Goal: Task Accomplishment & Management: Complete application form

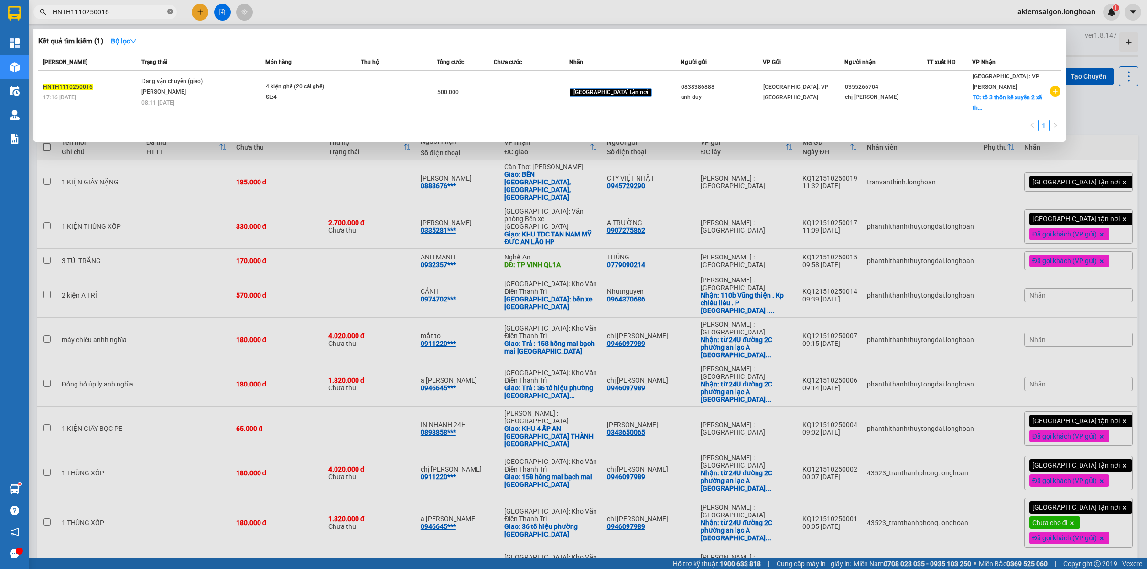
click at [168, 11] on icon "close-circle" at bounding box center [170, 12] width 6 height 6
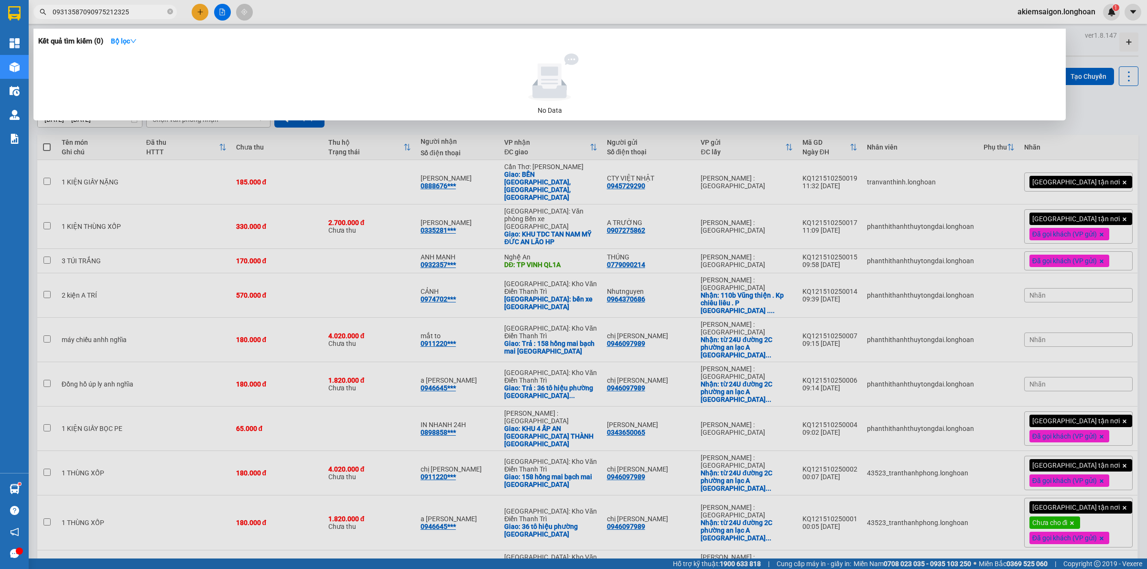
type input "09313587090975212325"
click at [140, 5] on span "09313587090975212325" at bounding box center [104, 12] width 143 height 14
click at [140, 15] on input "09313587090975212325" at bounding box center [109, 12] width 113 height 11
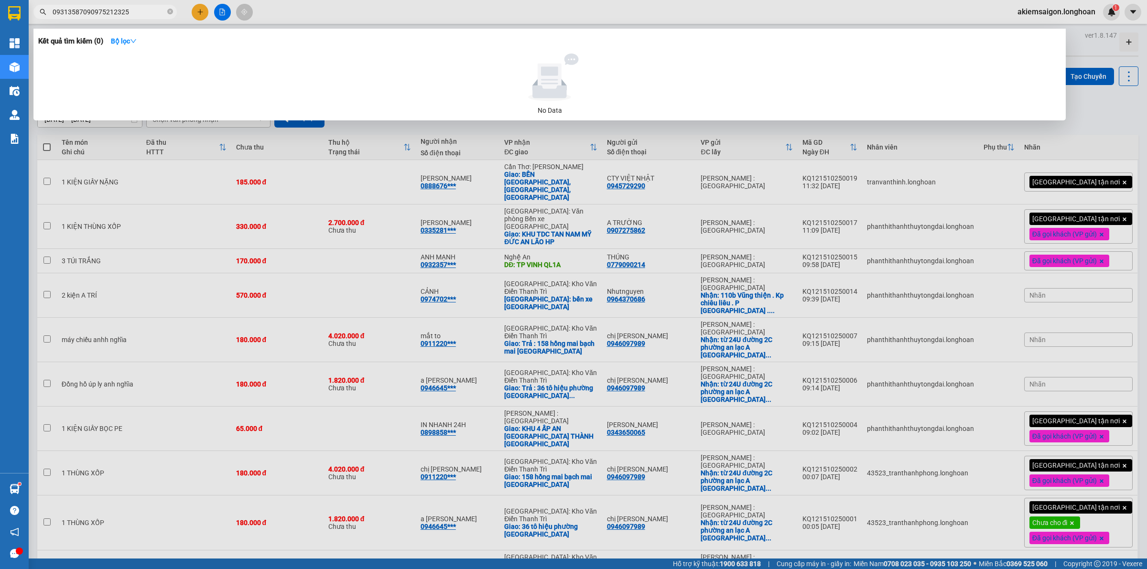
click at [140, 15] on input "09313587090975212325" at bounding box center [109, 12] width 113 height 11
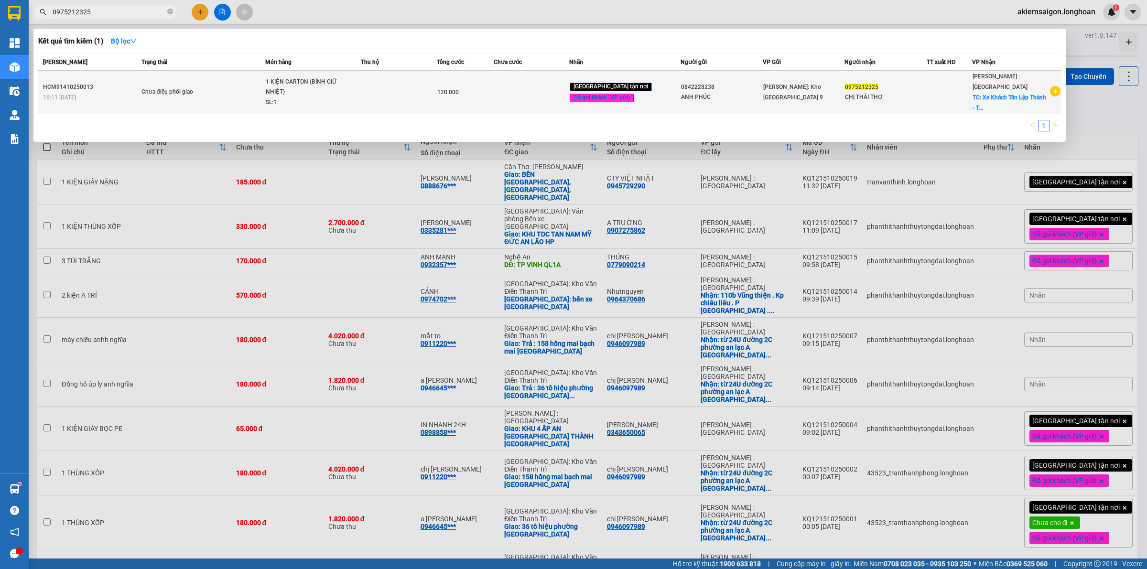
type input "0975212325"
click at [281, 97] on div "SL: 1" at bounding box center [302, 102] width 72 height 11
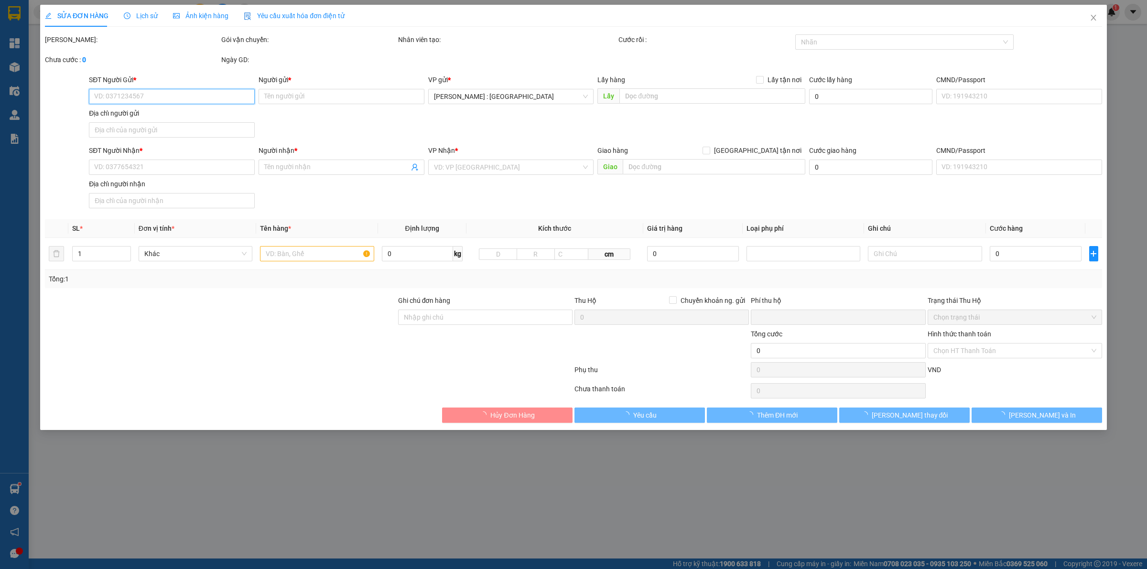
type input "0842228238"
type input "ANH PHÚC"
type input "0975212325"
type input "CHỊ THÁI THƠ"
checkbox input "true"
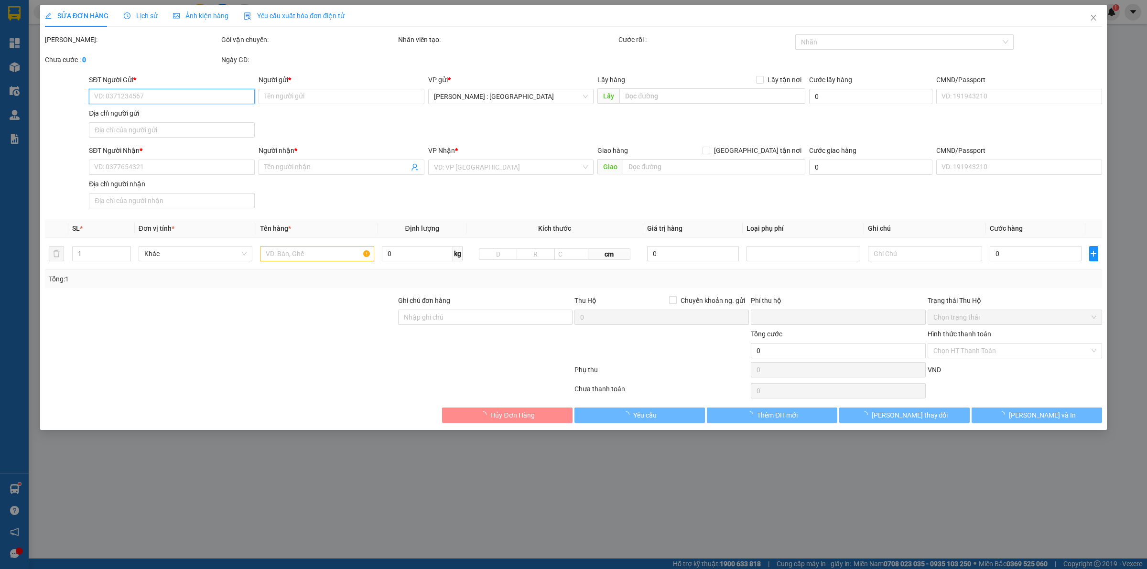
type input "Xe Khách Tân Lập Thành - Trạm Ấp Bắc, 42 Ấp Bắc, Phường 10, Mỹ Tho, Tiền Giang"
type input "VẬN CHUYỂN NHẸ TAY - HƯ VỠ KHÔNG ĐỀN"
type input "0"
type input "120.000"
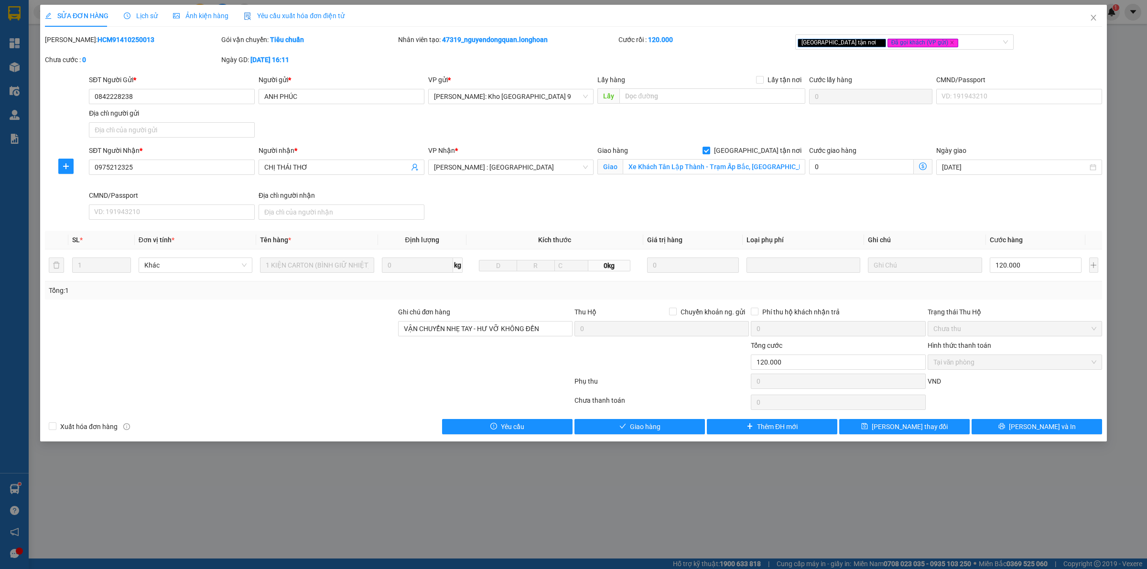
click at [141, 15] on span "Lịch sử" at bounding box center [141, 16] width 34 height 8
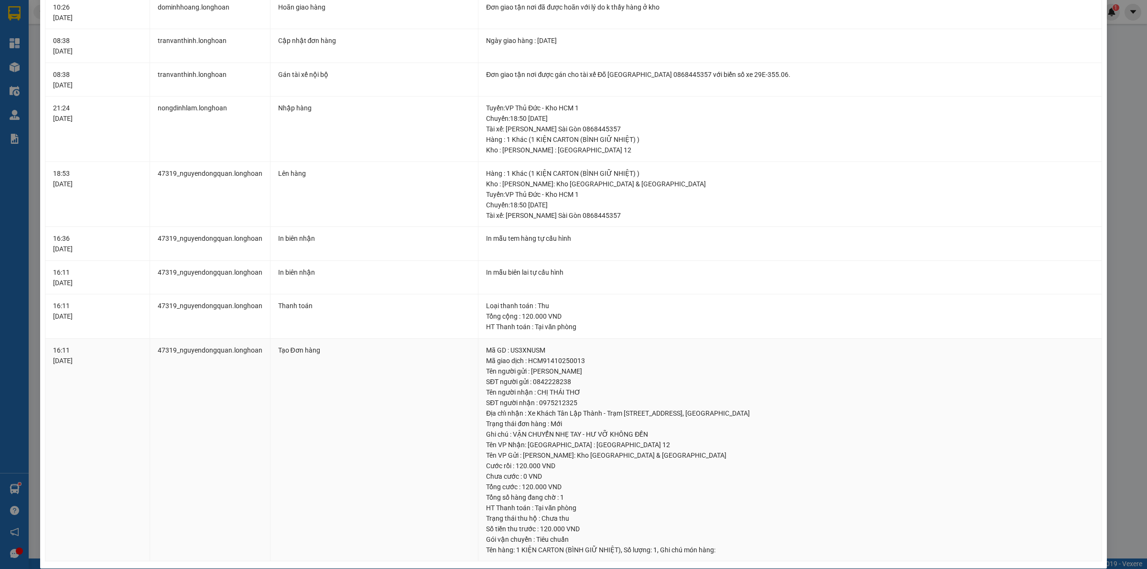
scroll to position [111, 0]
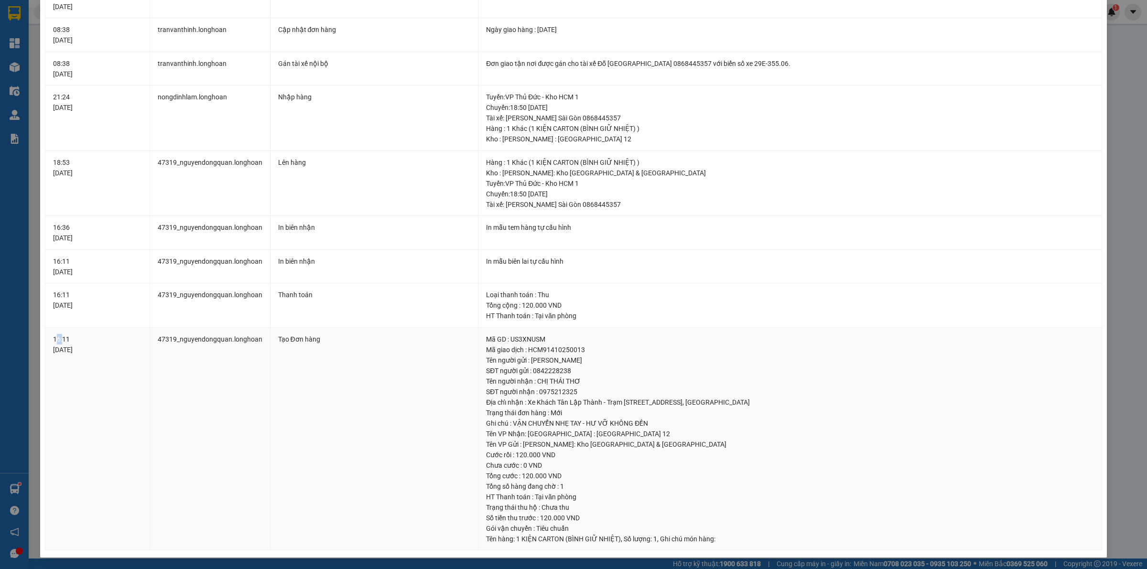
drag, startPoint x: 63, startPoint y: 340, endPoint x: 58, endPoint y: 337, distance: 5.3
click at [56, 338] on div "16:11 14/10/2025" at bounding box center [97, 344] width 89 height 21
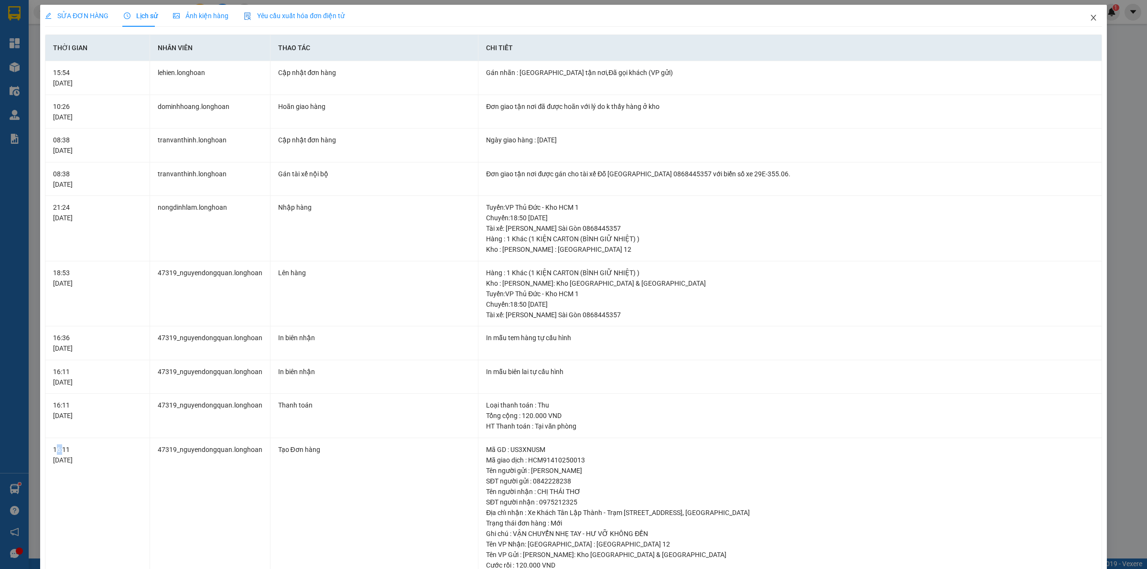
click at [1088, 22] on span "Close" at bounding box center [1093, 18] width 27 height 27
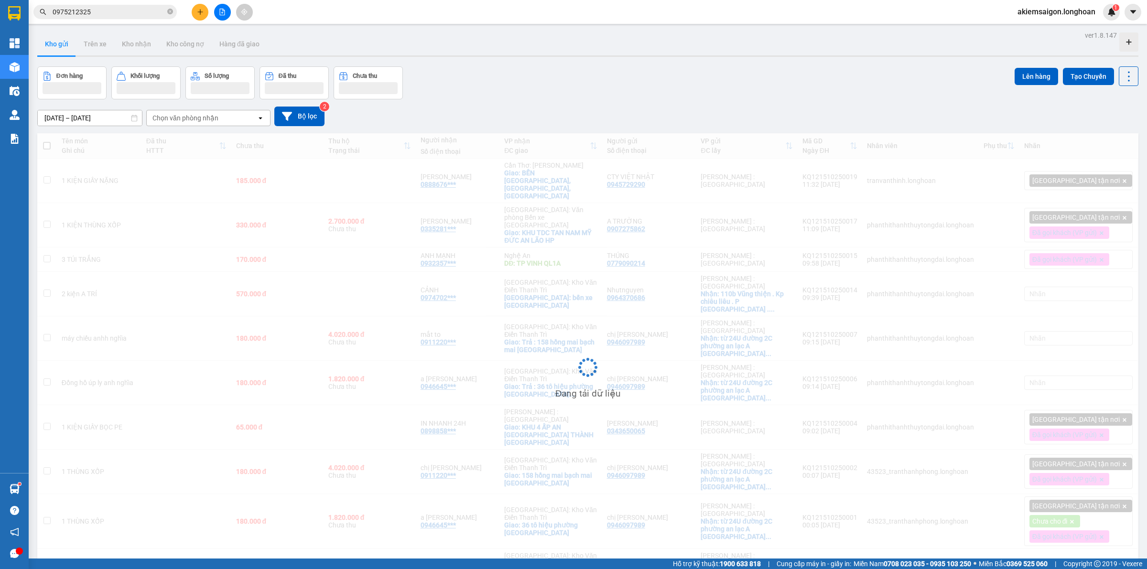
click at [112, 15] on input "0975212325" at bounding box center [109, 12] width 113 height 11
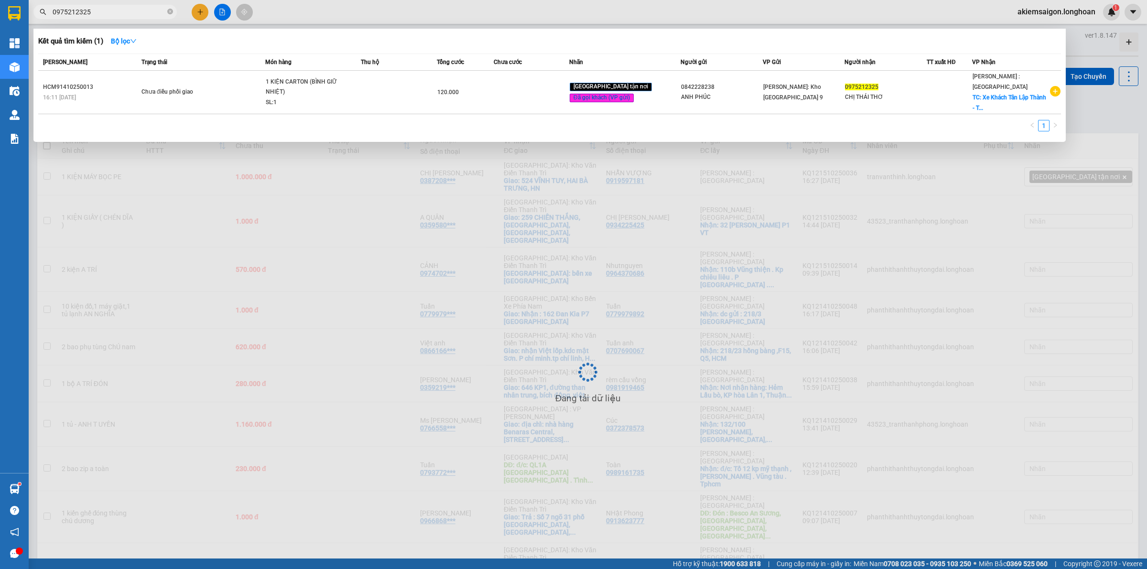
click at [112, 15] on input "0975212325" at bounding box center [109, 12] width 113 height 11
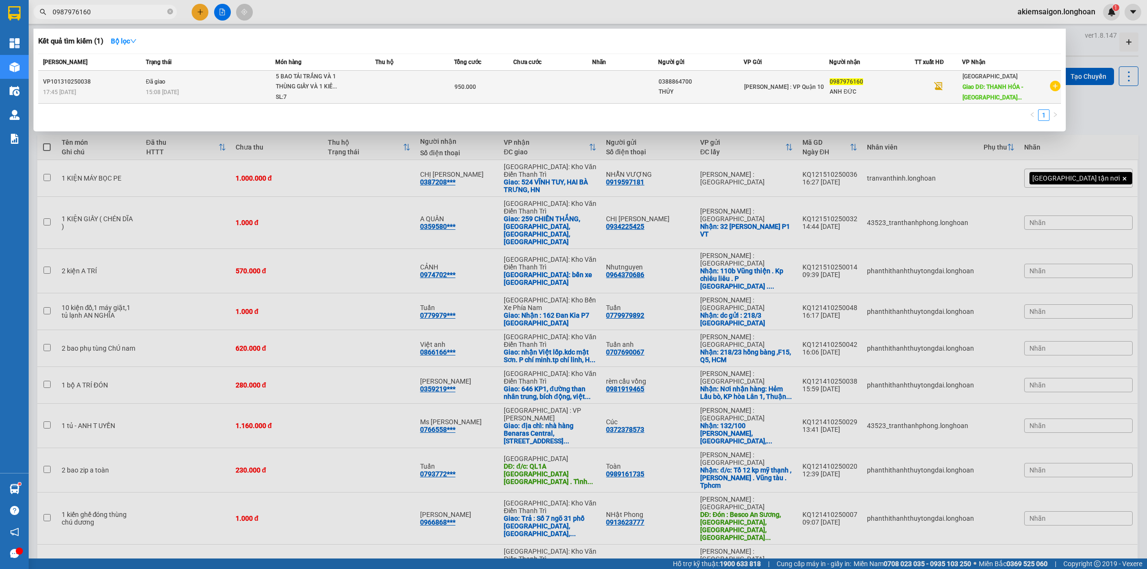
type input "0987976160"
click at [198, 87] on div "15:08 - 15/10" at bounding box center [210, 92] width 129 height 11
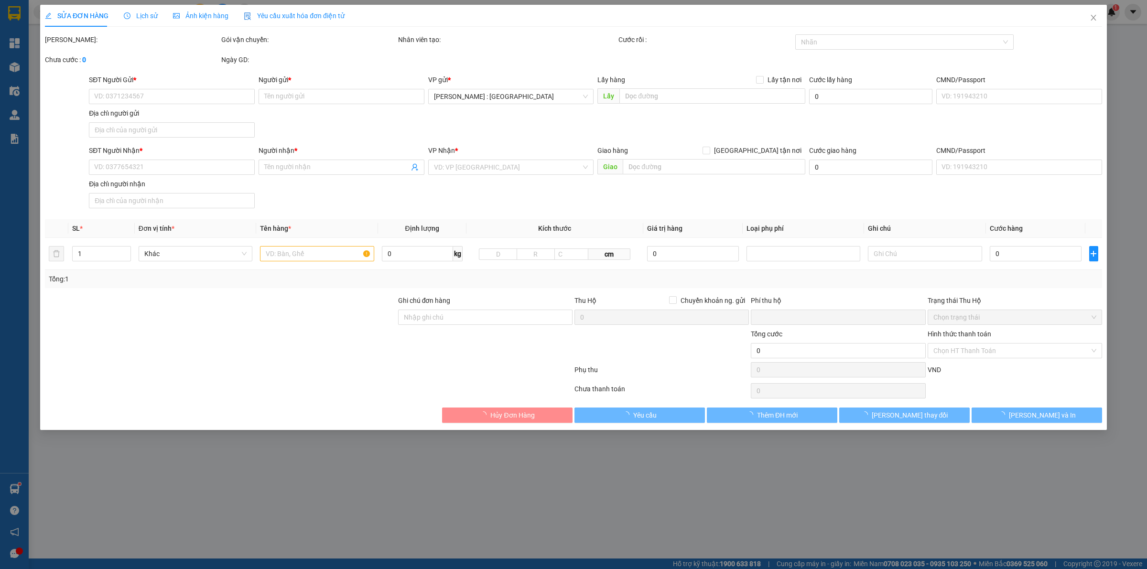
type input "0388864700"
type input "THỦY"
type input "0987976160"
type input "ANH ĐỨC"
type input "THANH HÓA - Quảng Xương giao trên QL 1A"
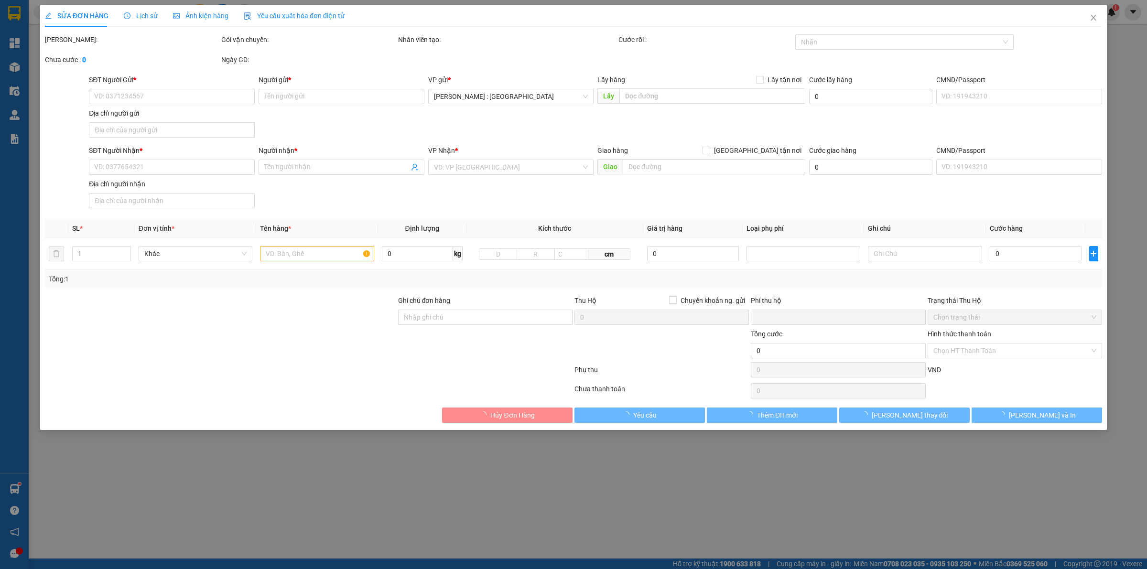
type input "hàng k bao bể vỡ hư hỏng"
type input "0"
type input "950.000"
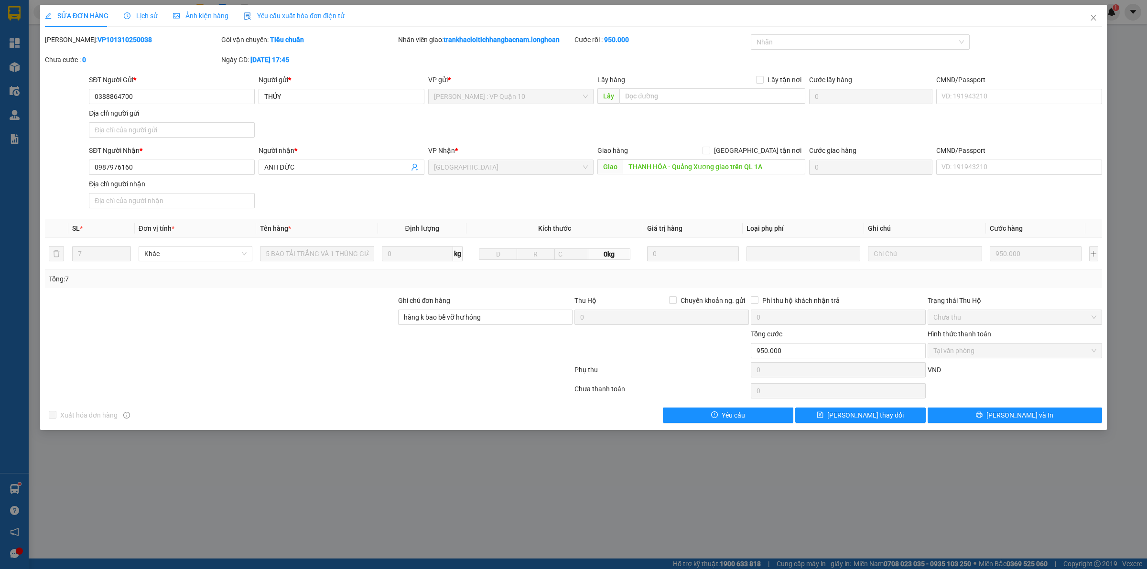
click at [140, 12] on span "Lịch sử" at bounding box center [141, 16] width 34 height 8
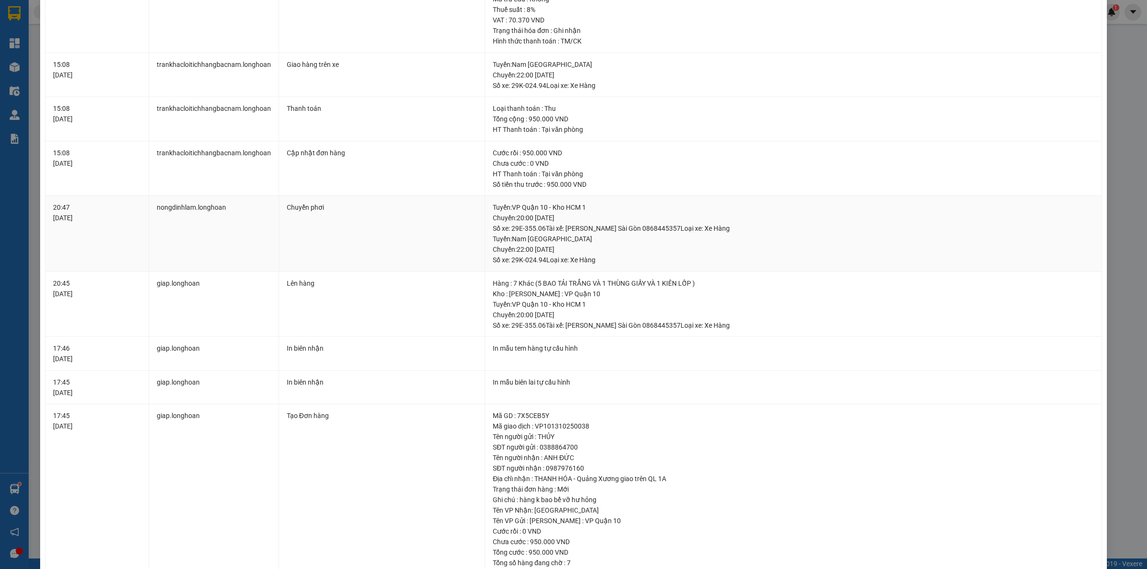
scroll to position [366, 0]
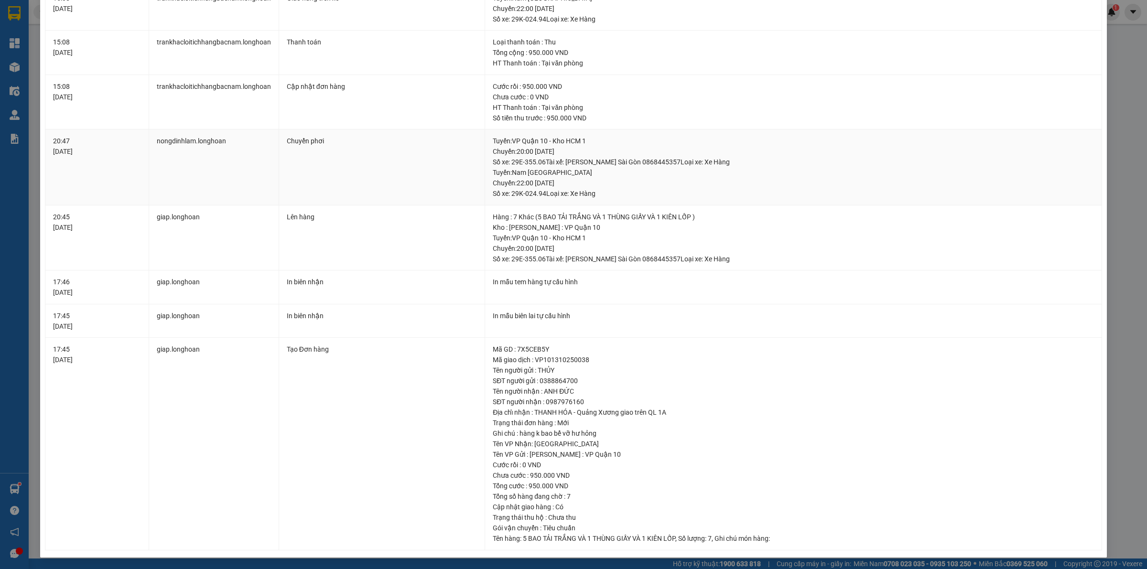
click at [541, 143] on div "Tuyến : VP Quận 10 - Kho HCM 1 Chuyến: 20:00 ngày 13-10-2025 Số xe: 29E-355.06 …" at bounding box center [793, 152] width 601 height 32
click at [560, 170] on div "Tuyến : Nam Trung Bắc QL1A Chuyến: 22:00 ngày 13-10-2025 Số xe: 29K-024.94 Loại…" at bounding box center [793, 183] width 601 height 32
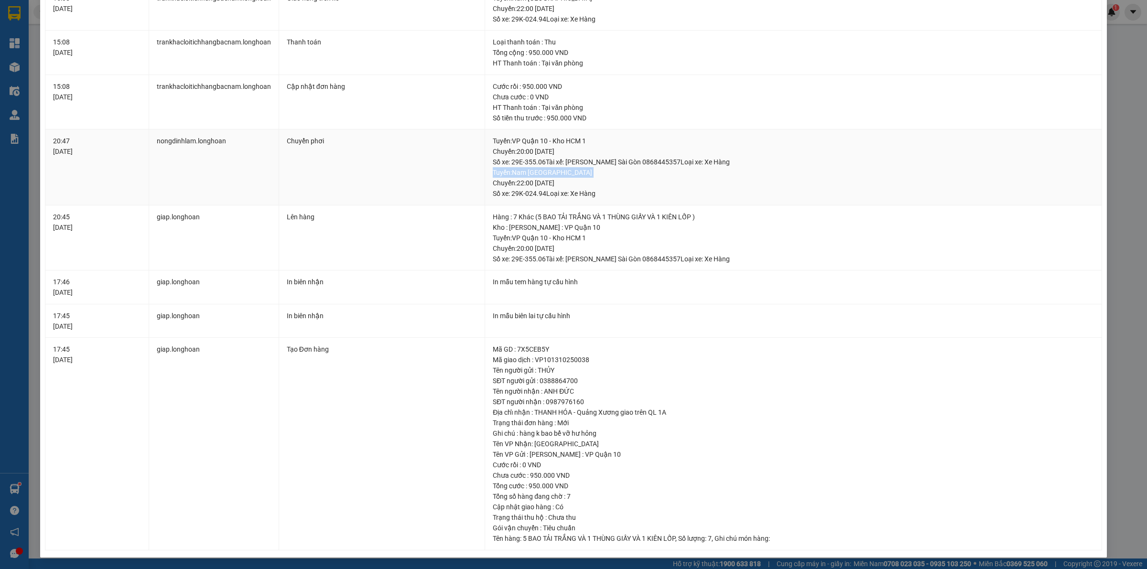
click at [560, 170] on div "Tuyến : Nam Trung Bắc QL1A Chuyến: 22:00 ngày 13-10-2025 Số xe: 29K-024.94 Loại…" at bounding box center [793, 183] width 601 height 32
click at [538, 191] on div "Tuyến : Nam Trung Bắc QL1A Chuyến: 22:00 ngày 13-10-2025 Số xe: 29K-024.94 Loại…" at bounding box center [793, 183] width 601 height 32
click at [534, 183] on div "Tuyến : Nam Trung Bắc QL1A Chuyến: 22:00 ngày 13-10-2025 Số xe: 29K-024.94 Loại…" at bounding box center [793, 183] width 601 height 32
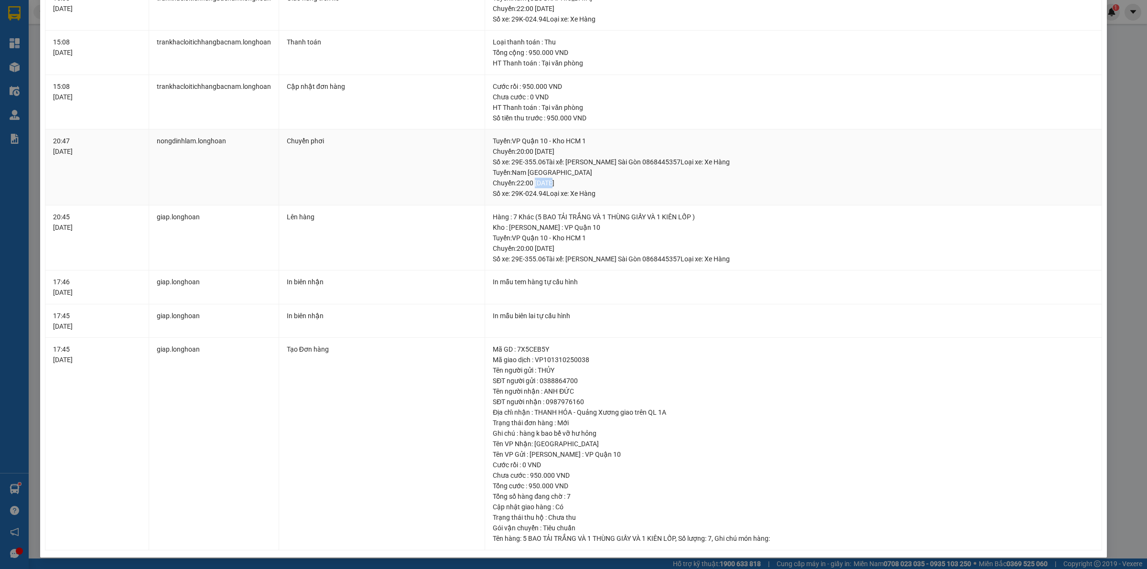
click at [534, 183] on div "Tuyến : Nam Trung Bắc QL1A Chuyến: 22:00 ngày 13-10-2025 Số xe: 29K-024.94 Loại…" at bounding box center [793, 183] width 601 height 32
drag, startPoint x: 522, startPoint y: 440, endPoint x: 552, endPoint y: 440, distance: 29.6
click at [552, 440] on div "Tên VP Nhận: Thanh Hóa" at bounding box center [793, 444] width 601 height 11
drag, startPoint x: 533, startPoint y: 460, endPoint x: 595, endPoint y: 460, distance: 62.1
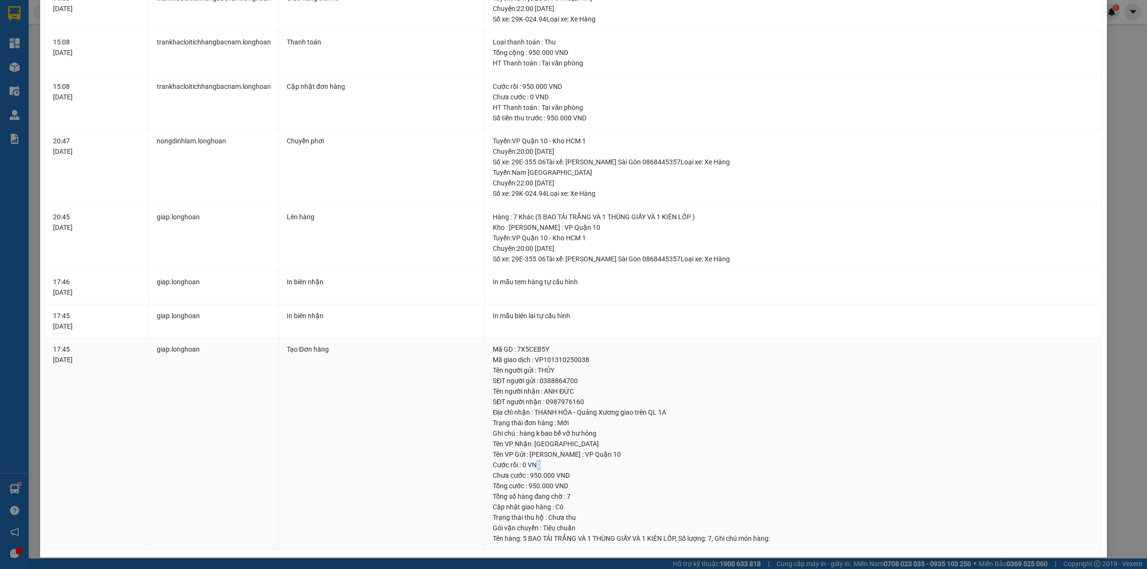
click at [595, 460] on div "Cước rồi : 0 VND" at bounding box center [793, 465] width 601 height 11
drag, startPoint x: 579, startPoint y: 432, endPoint x: 545, endPoint y: 432, distance: 34.4
click at [545, 432] on div "Ghi chú : hàng k bao bể vỡ hư hỏng" at bounding box center [793, 433] width 601 height 11
drag, startPoint x: 565, startPoint y: 397, endPoint x: 543, endPoint y: 397, distance: 21.5
click at [543, 397] on div "SĐT người nhận : 0987976160" at bounding box center [793, 402] width 601 height 11
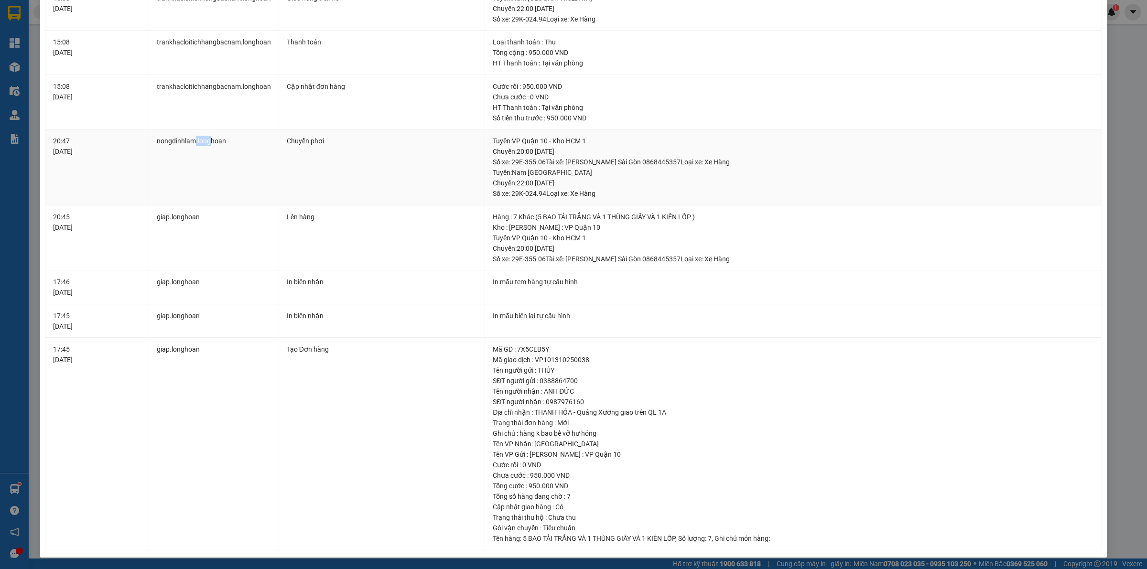
drag, startPoint x: 196, startPoint y: 145, endPoint x: 209, endPoint y: 145, distance: 12.9
click at [209, 145] on td "nongdinhlam.longhoan" at bounding box center [214, 168] width 130 height 76
drag, startPoint x: 586, startPoint y: 147, endPoint x: 512, endPoint y: 129, distance: 76.6
click at [512, 130] on td "Tuyến : VP Quận 10 - Kho HCM 1 Chuyến: 20:00 ngày 13-10-2025 Số xe: 29E-355.06 …" at bounding box center [793, 168] width 617 height 76
click at [548, 152] on div "Tuyến : VP Quận 10 - Kho HCM 1 Chuyến: 20:00 ngày 13-10-2025 Số xe: 29E-355.06 …" at bounding box center [793, 152] width 601 height 32
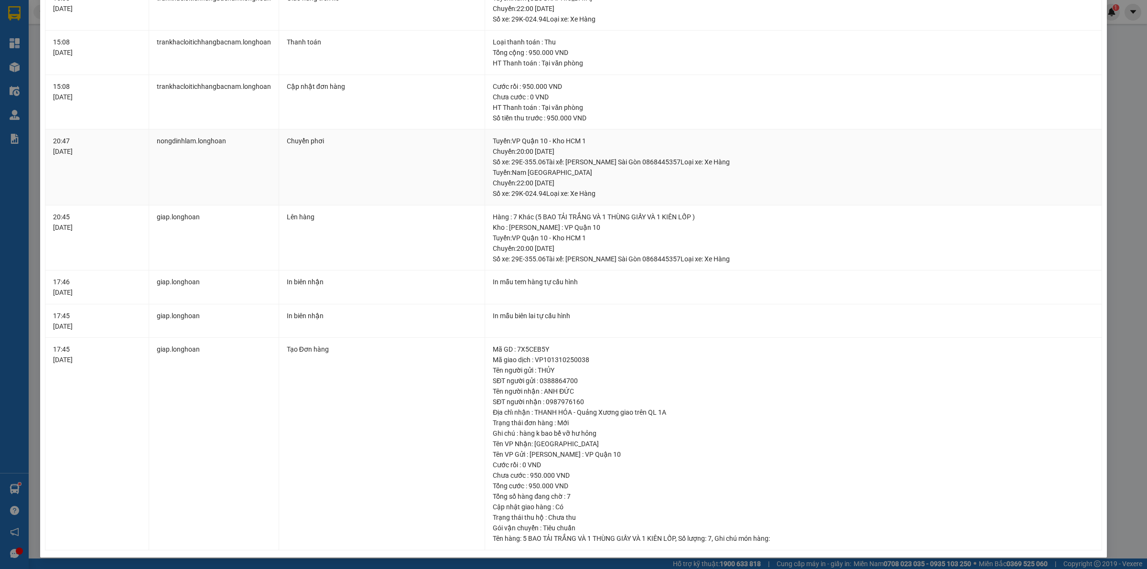
click at [564, 161] on div "Tuyến : VP Quận 10 - Kho HCM 1 Chuyến: 20:00 ngày 13-10-2025 Số xe: 29E-355.06 …" at bounding box center [793, 152] width 601 height 32
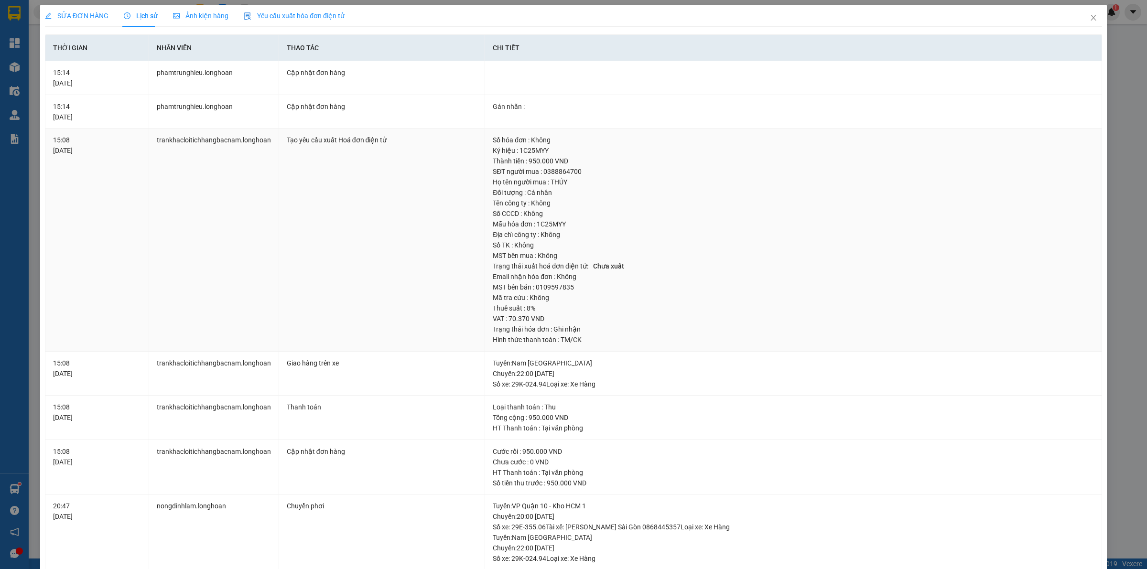
click at [818, 244] on div "Số TK : Không" at bounding box center [793, 245] width 601 height 11
click at [1090, 14] on icon "close" at bounding box center [1094, 18] width 8 height 8
